Goal: Task Accomplishment & Management: Use online tool/utility

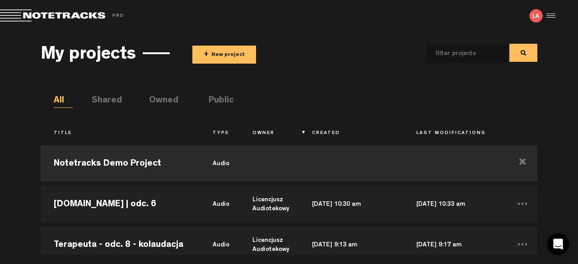
click at [217, 54] on button "+ New project" at bounding box center [224, 55] width 64 height 18
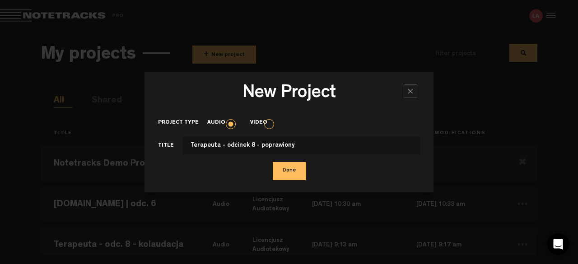
type input "Terapeuta - odcinek 8 - poprawiony"
click at [295, 166] on button "Done" at bounding box center [289, 171] width 33 height 18
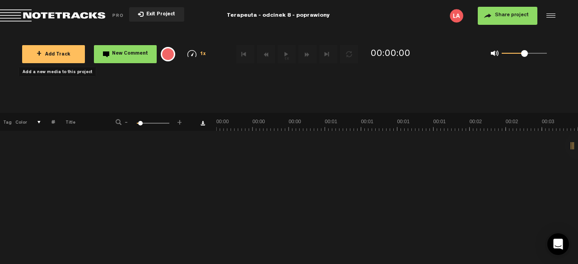
click at [37, 57] on span "+" at bounding box center [39, 54] width 5 height 7
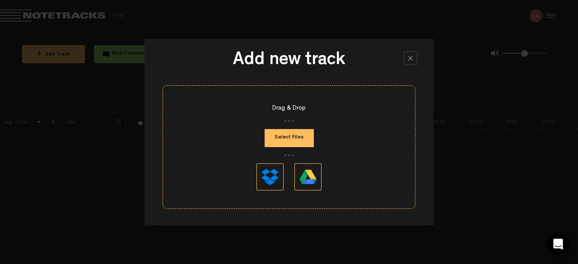
click at [290, 142] on button "Select Files" at bounding box center [288, 138] width 49 height 18
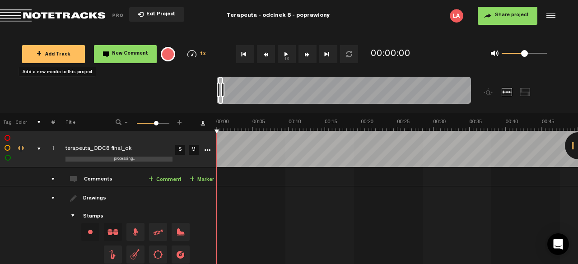
click at [504, 14] on span "Share project" at bounding box center [512, 15] width 34 height 5
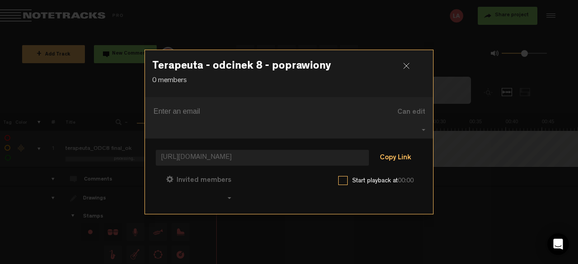
click at [397, 152] on button "Copy Link" at bounding box center [395, 158] width 49 height 18
